Goal: Task Accomplishment & Management: Manage account settings

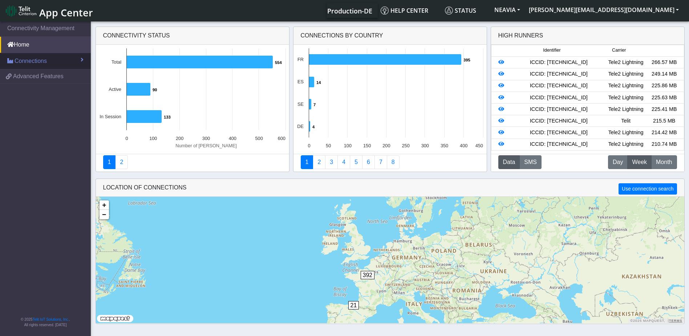
click at [76, 57] on link "Connections" at bounding box center [45, 61] width 91 height 16
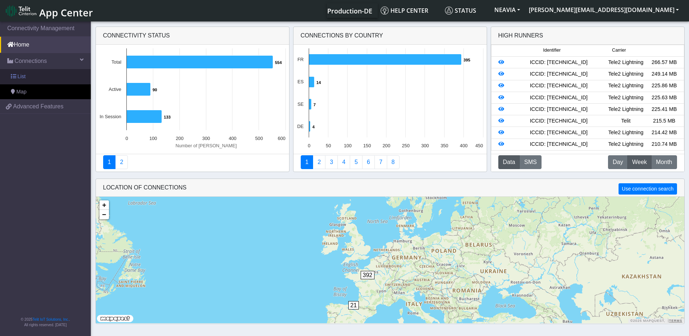
click at [64, 75] on link "List" at bounding box center [45, 76] width 91 height 15
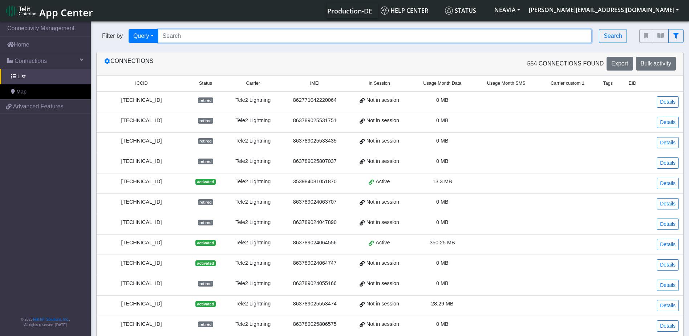
click at [187, 36] on input "Search..." at bounding box center [375, 36] width 434 height 14
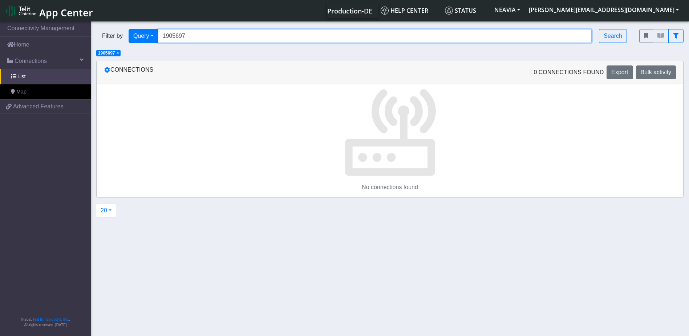
drag, startPoint x: 187, startPoint y: 36, endPoint x: 163, endPoint y: 38, distance: 23.3
click at [163, 38] on input "1905697" at bounding box center [375, 36] width 434 height 14
click at [199, 35] on input "1905697" at bounding box center [375, 36] width 434 height 14
drag, startPoint x: 199, startPoint y: 36, endPoint x: 153, endPoint y: 36, distance: 46.1
click at [153, 36] on div "Filter by Query Query Not connected Country Operator 1905697 Search" at bounding box center [362, 36] width 532 height 14
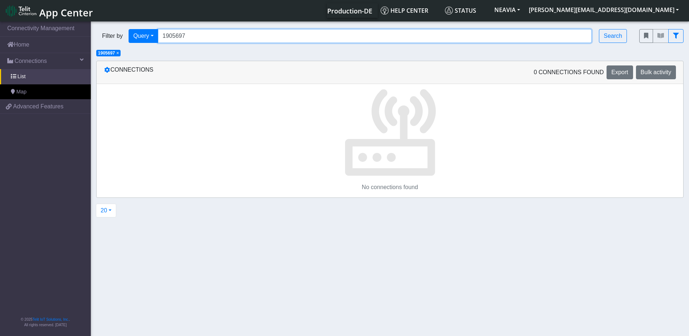
paste input "8935815100000"
type input "89358151000001905697"
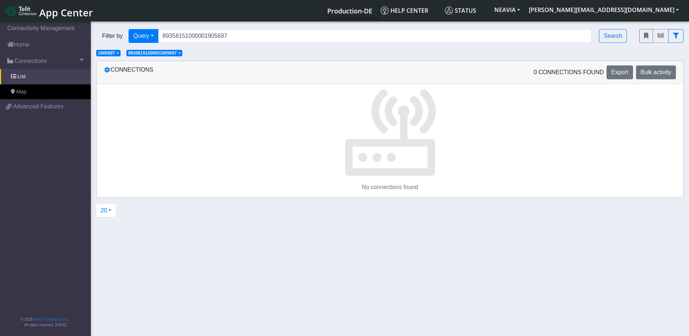
click at [119, 54] on span "×" at bounding box center [118, 52] width 3 height 5
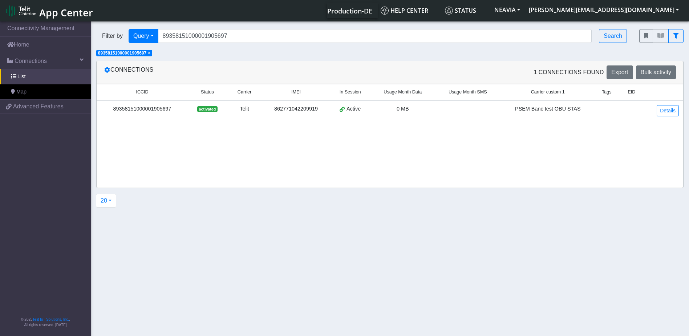
click at [161, 109] on div "89358151000001905697" at bounding box center [142, 109] width 82 height 8
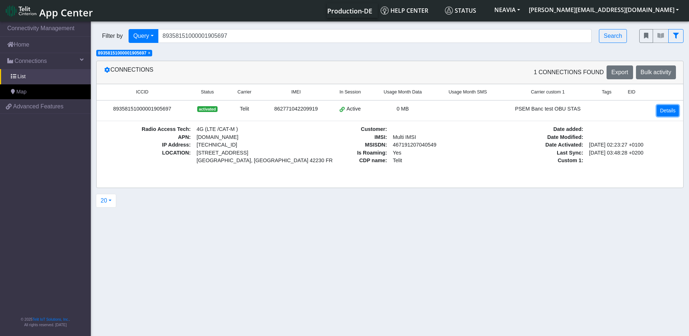
click at [663, 112] on link "Details" at bounding box center [668, 110] width 22 height 11
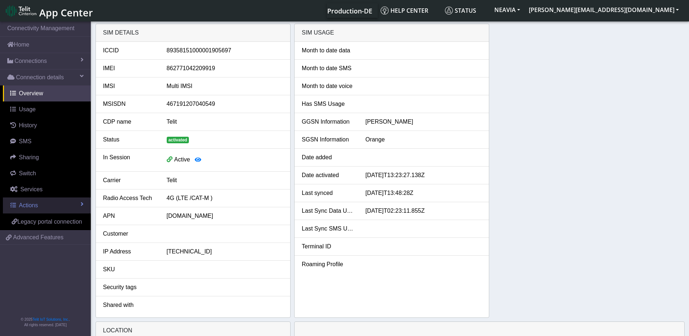
click at [35, 206] on span "Actions" at bounding box center [28, 205] width 19 height 6
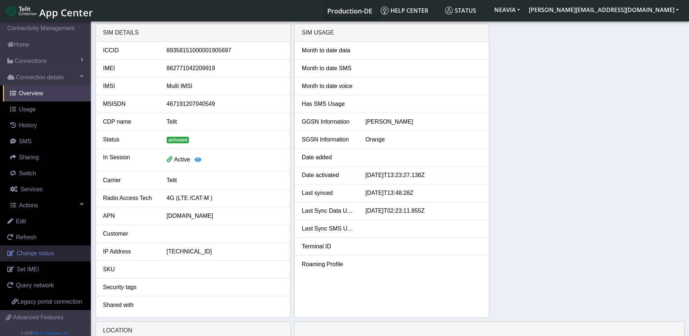
click at [39, 255] on span "Change status" at bounding box center [35, 253] width 37 height 6
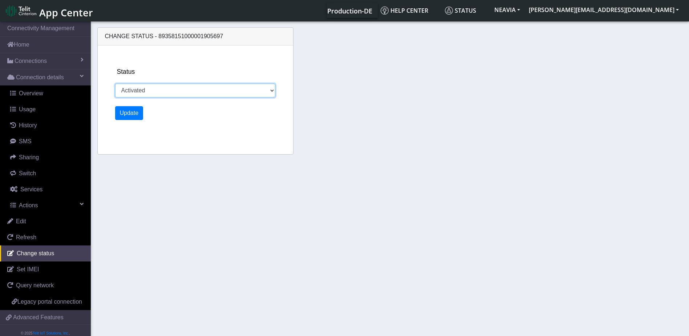
click at [162, 88] on select "Activated Deactivated" at bounding box center [195, 91] width 160 height 14
select select "deactivated"
click at [115, 84] on select "Activated Deactivated" at bounding box center [195, 91] width 160 height 14
click at [134, 114] on button "Update" at bounding box center [129, 113] width 28 height 14
